Goal: Information Seeking & Learning: Learn about a topic

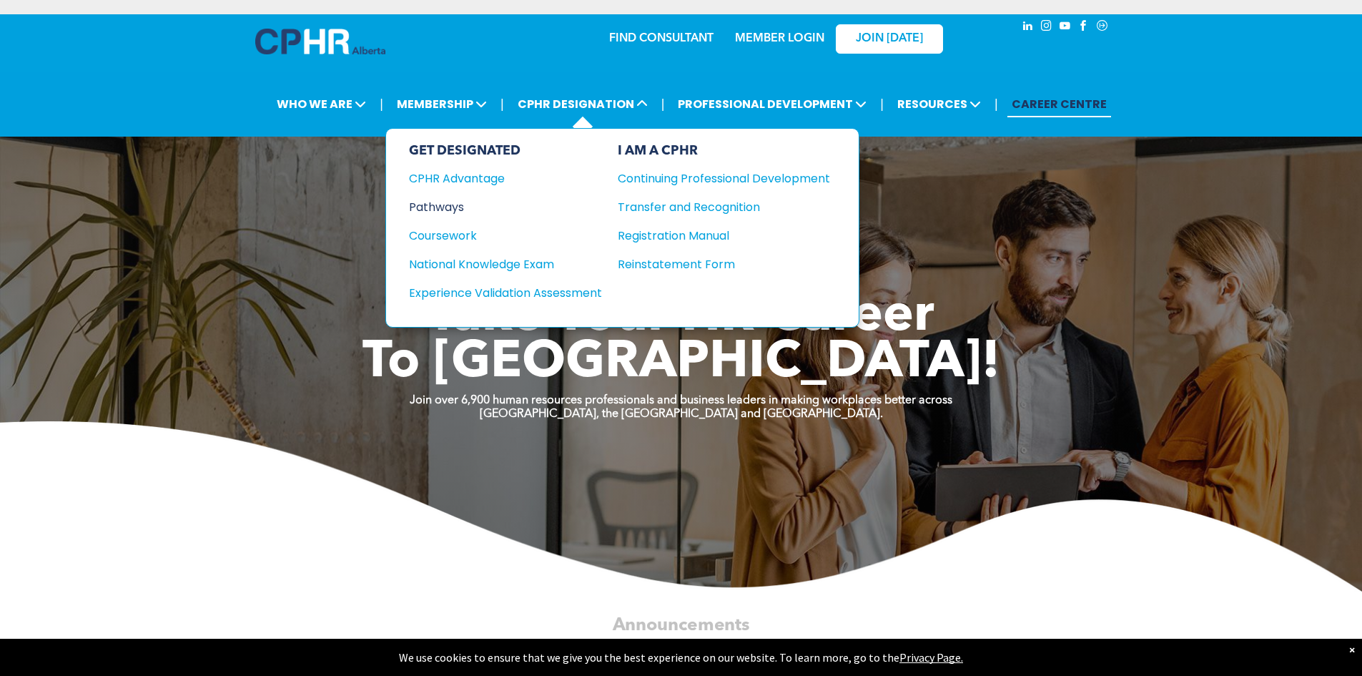
click at [451, 208] on div "Pathways" at bounding box center [496, 207] width 174 height 18
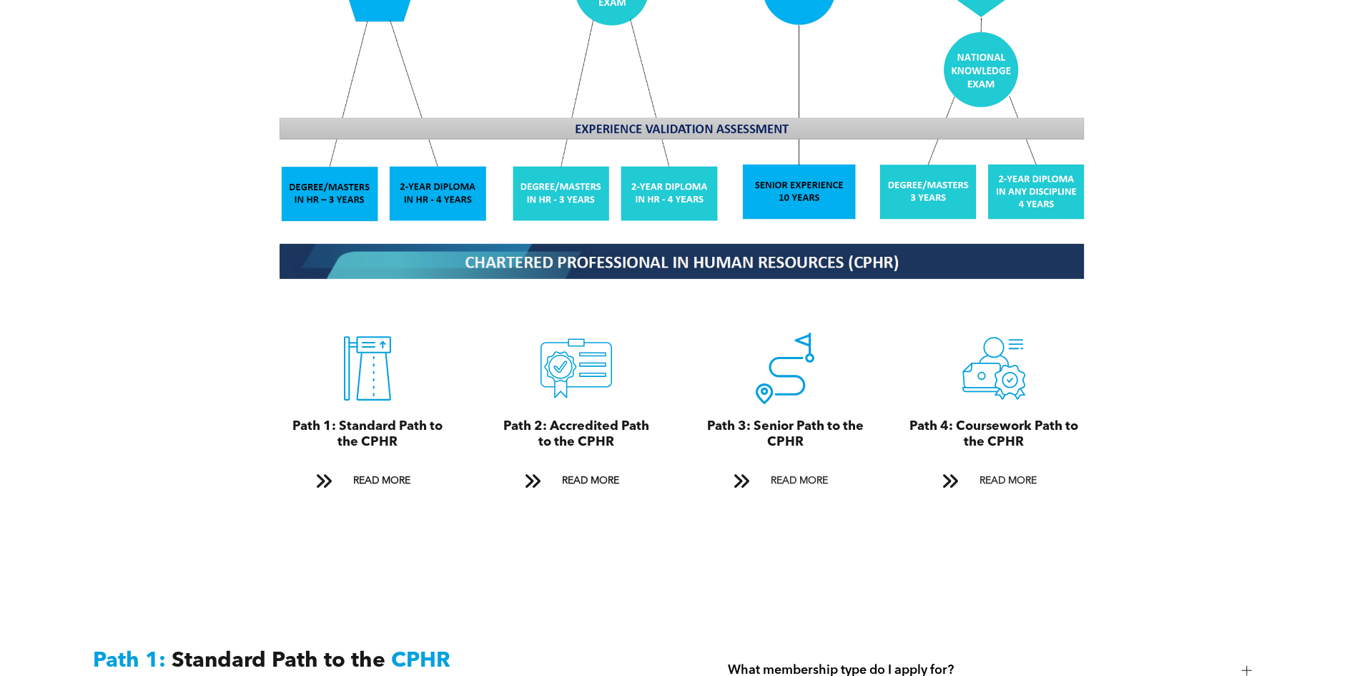
scroll to position [1430, 0]
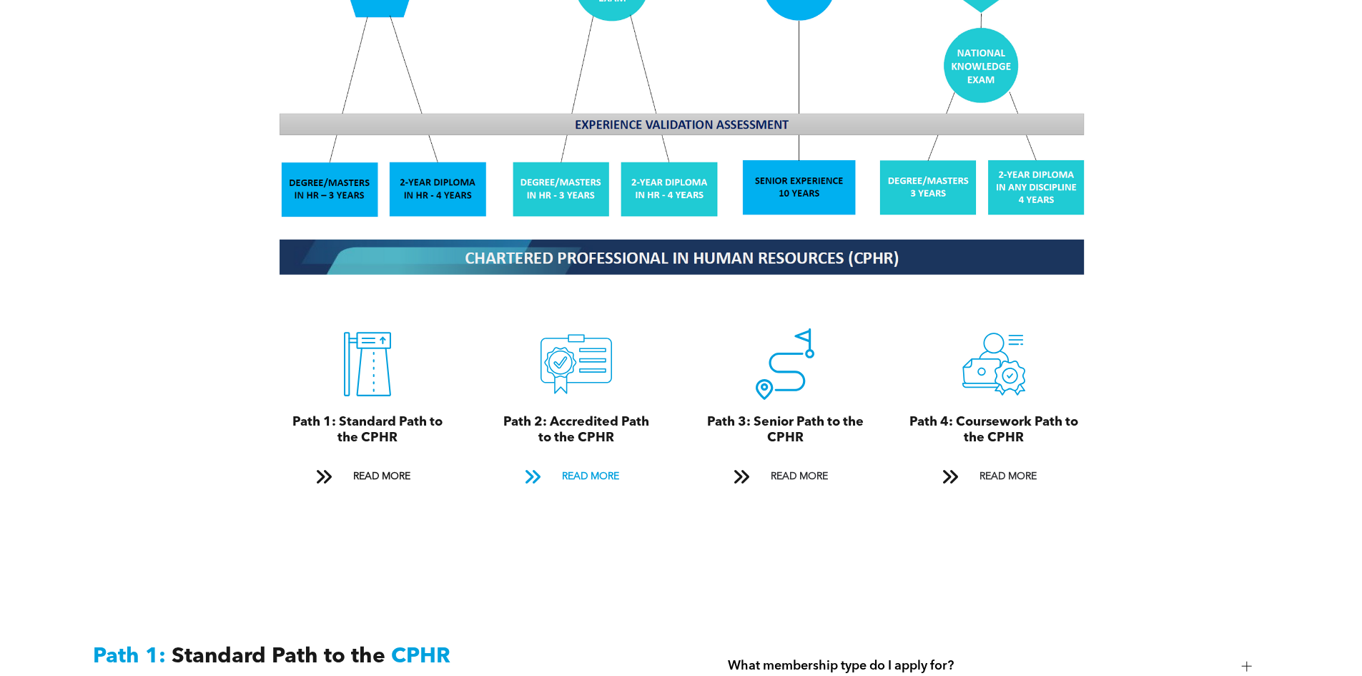
click at [588, 463] on span "READ MORE" at bounding box center [590, 476] width 67 height 26
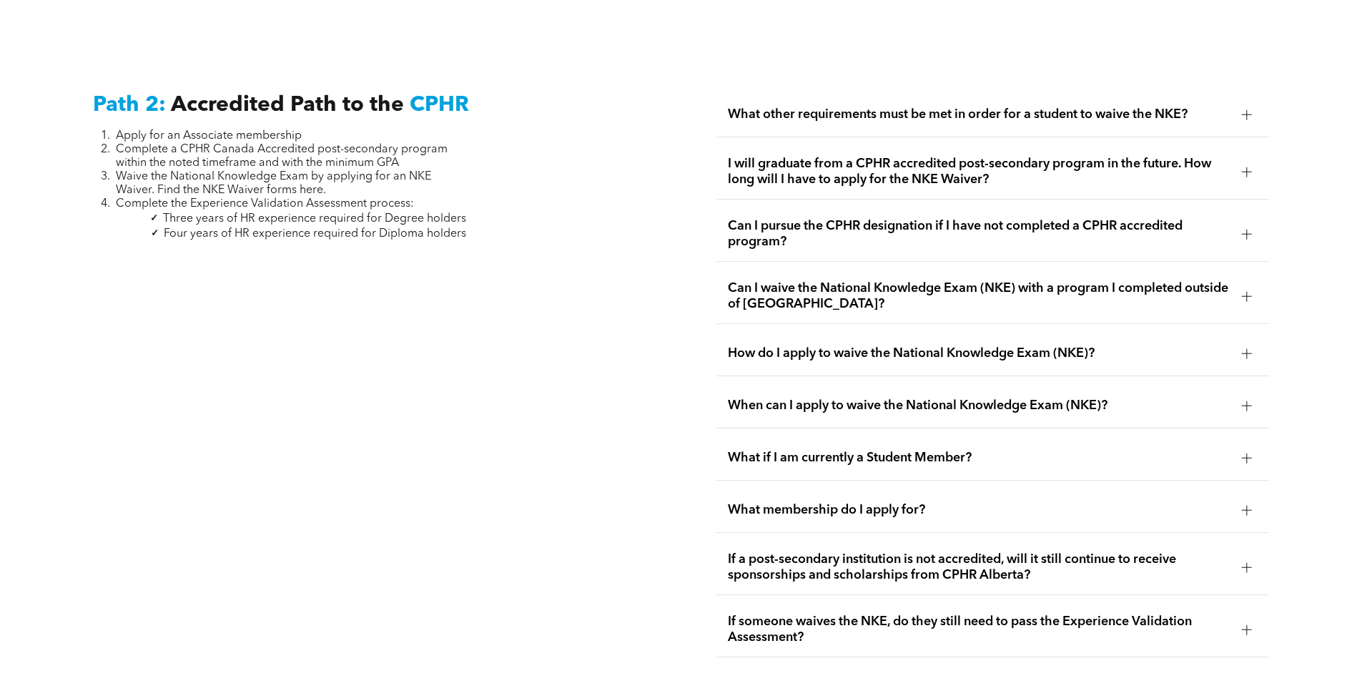
scroll to position [2338, 0]
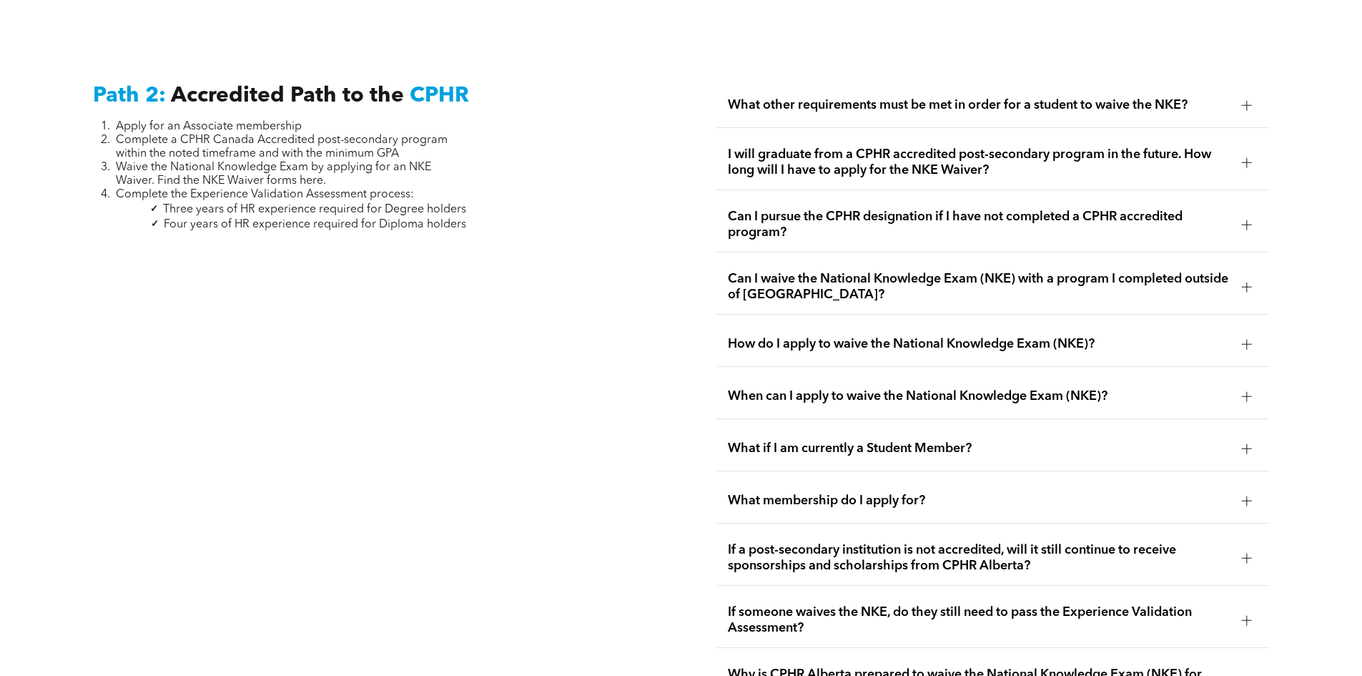
click at [1242, 94] on div at bounding box center [1247, 104] width 21 height 21
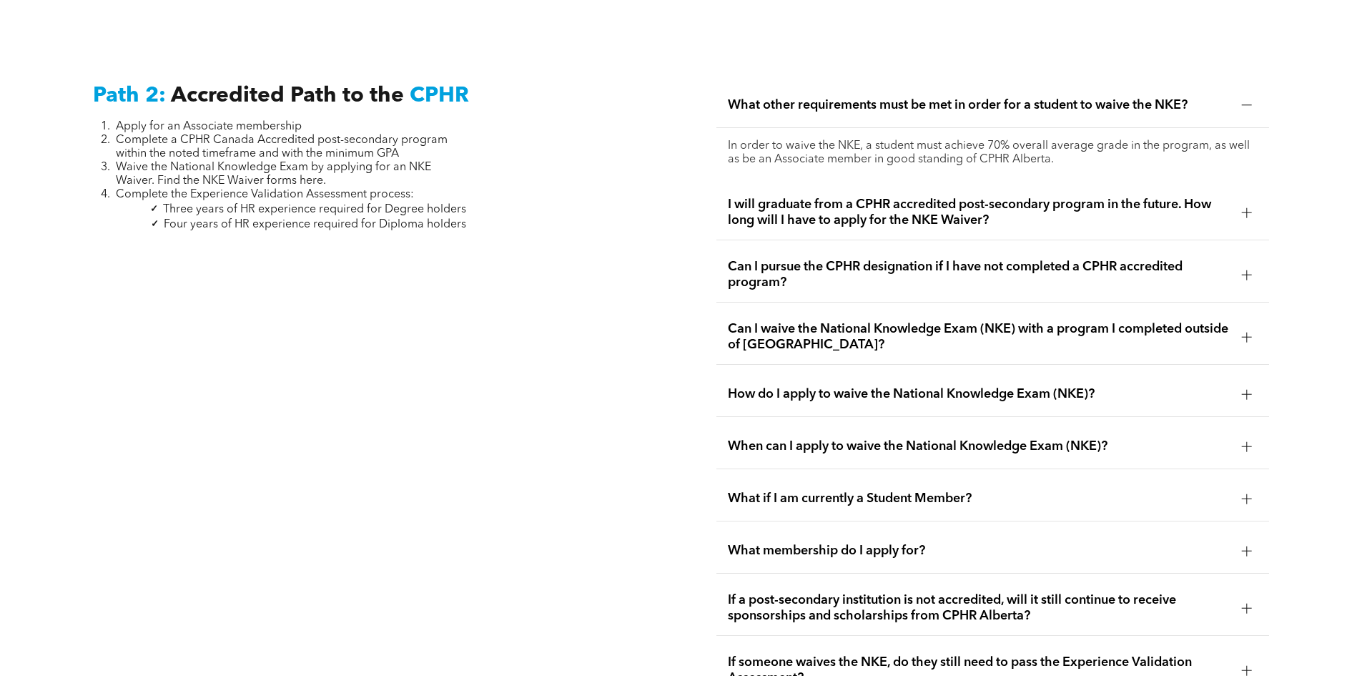
click at [1245, 207] on div at bounding box center [1247, 212] width 10 height 10
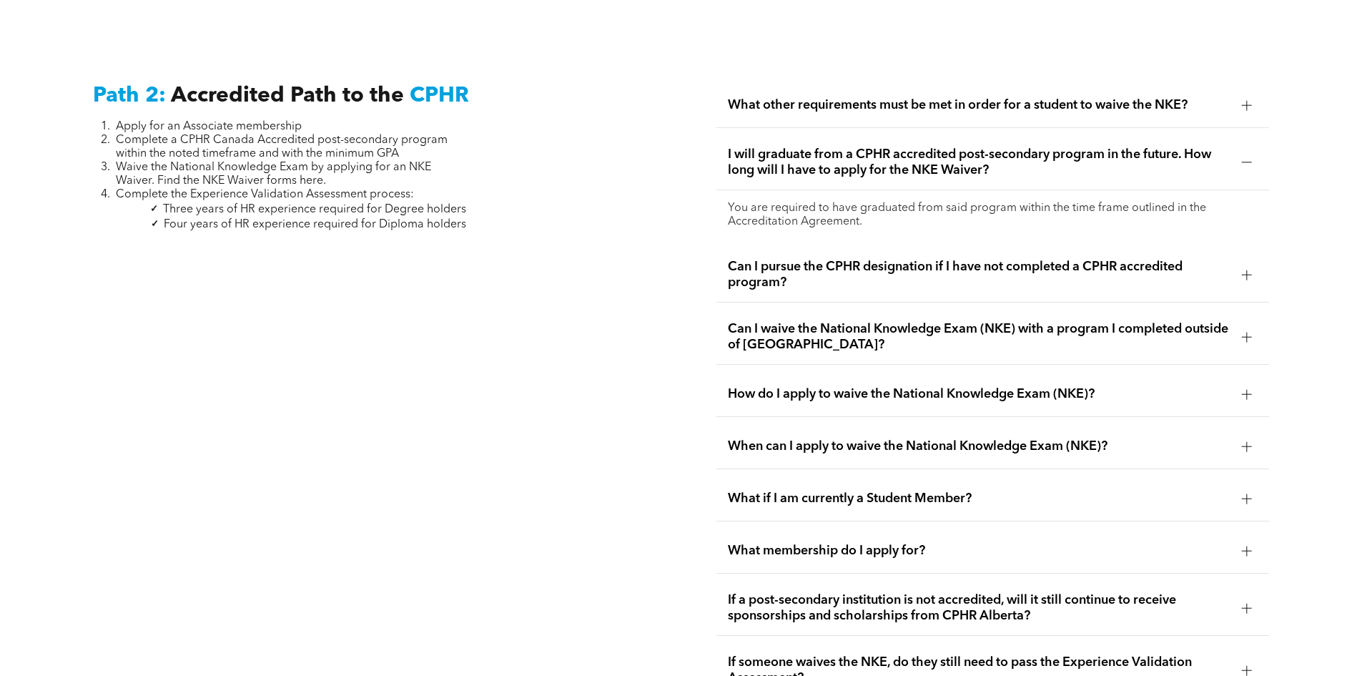
click at [1241, 152] on div at bounding box center [1247, 162] width 21 height 21
